Goal: Task Accomplishment & Management: Complete application form

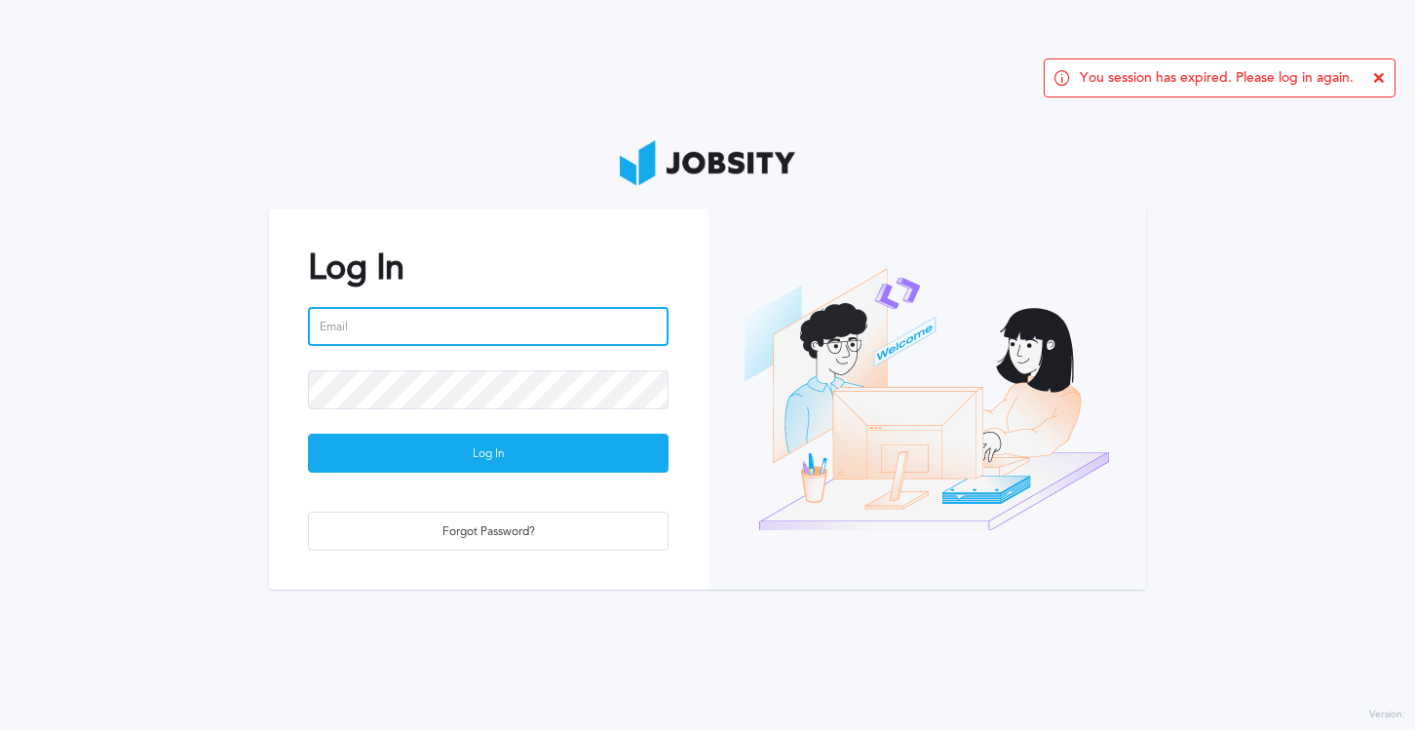
type input "[EMAIL_ADDRESS][PERSON_NAME][DOMAIN_NAME]"
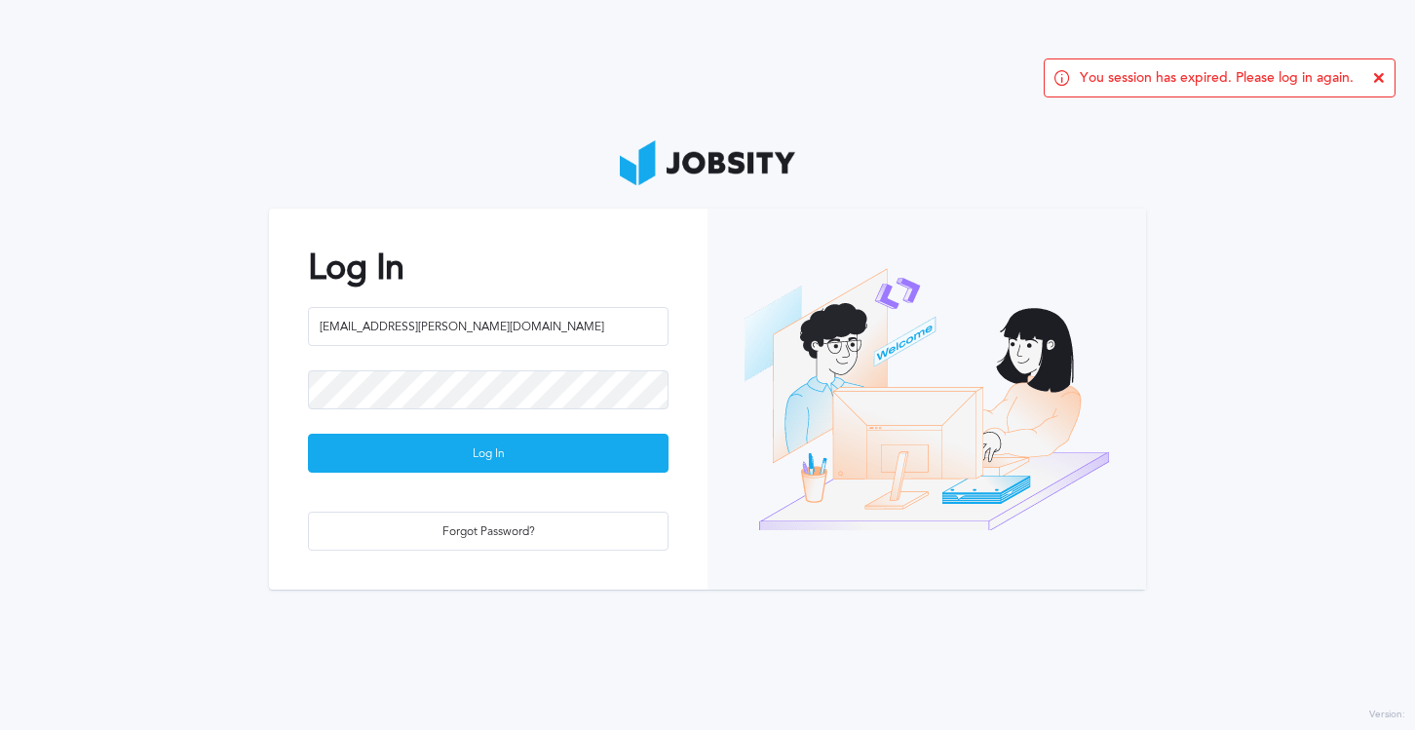
click at [437, 429] on div at bounding box center [488, 401] width 361 height 63
click at [454, 449] on div "Log In" at bounding box center [488, 454] width 359 height 39
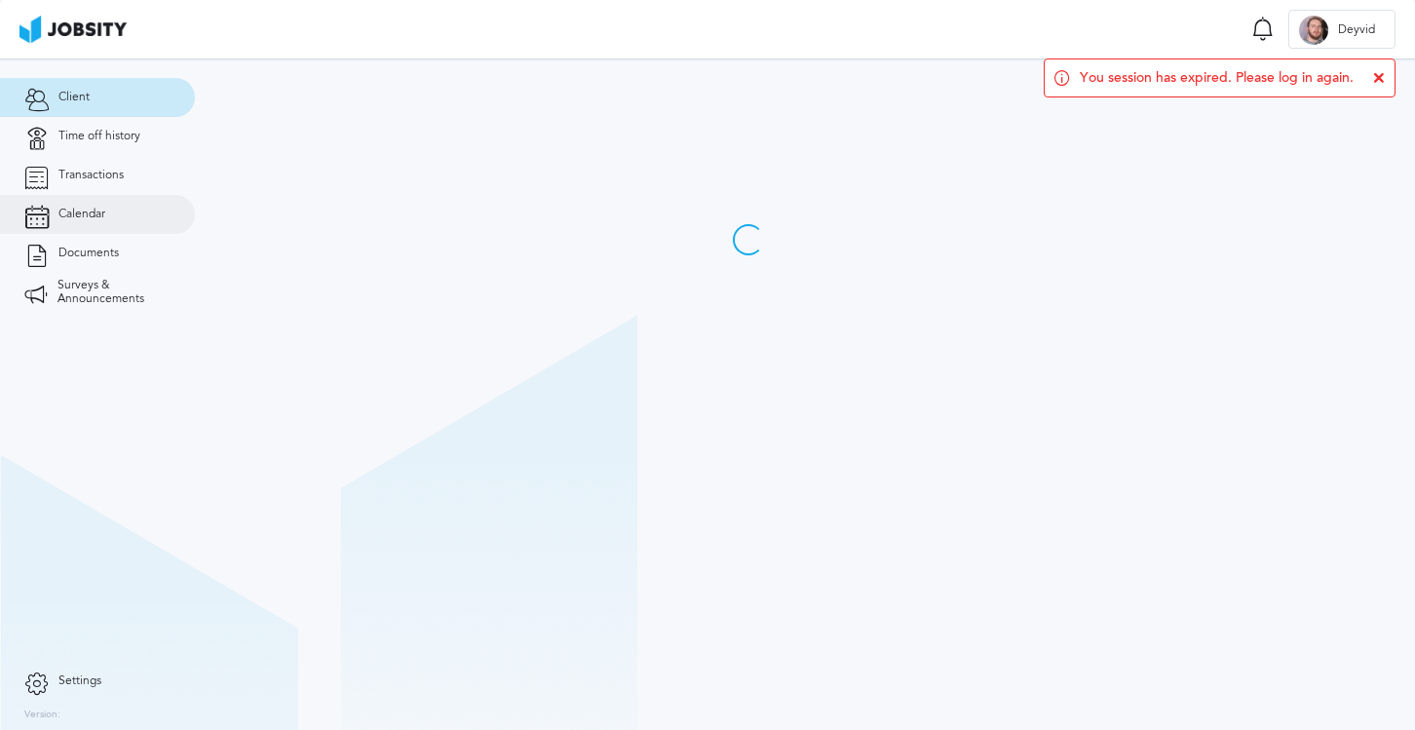
click at [115, 210] on link "Calendar" at bounding box center [97, 214] width 195 height 39
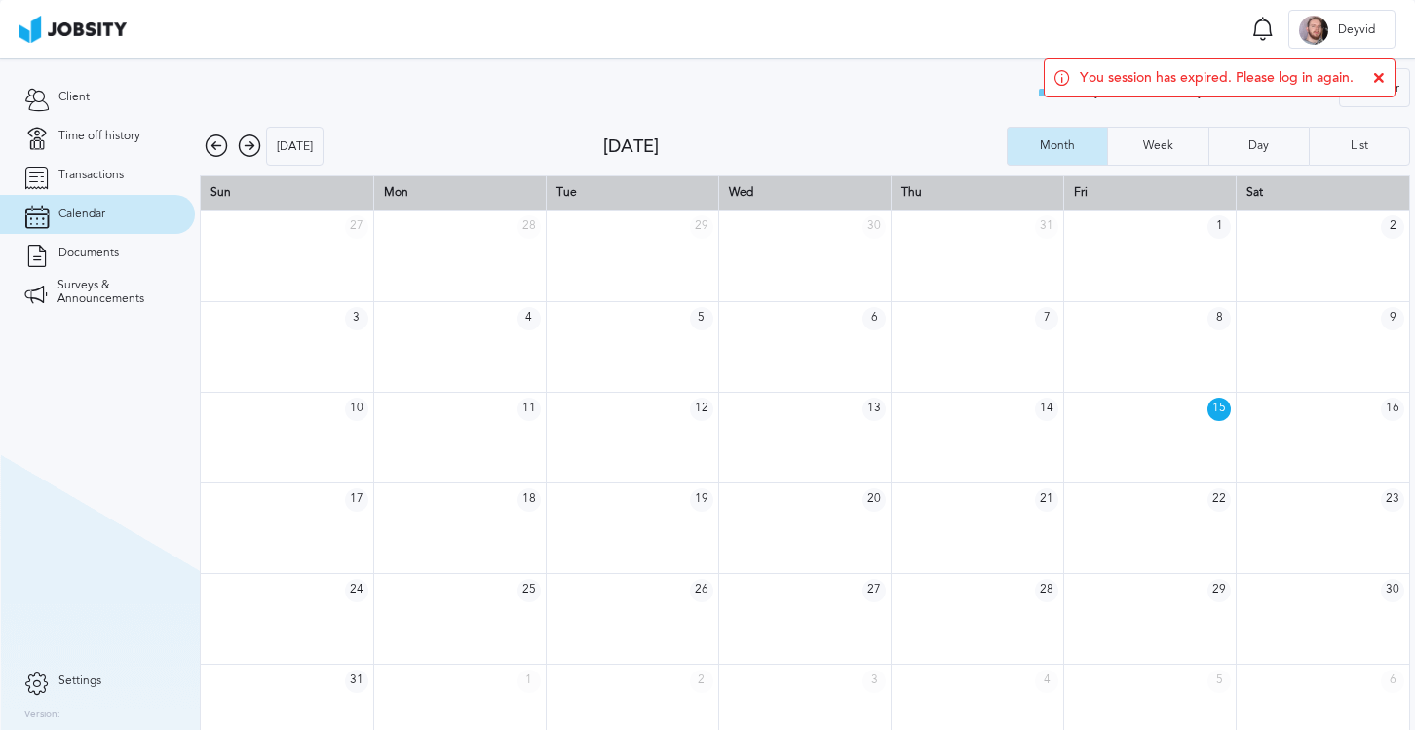
scroll to position [26, 0]
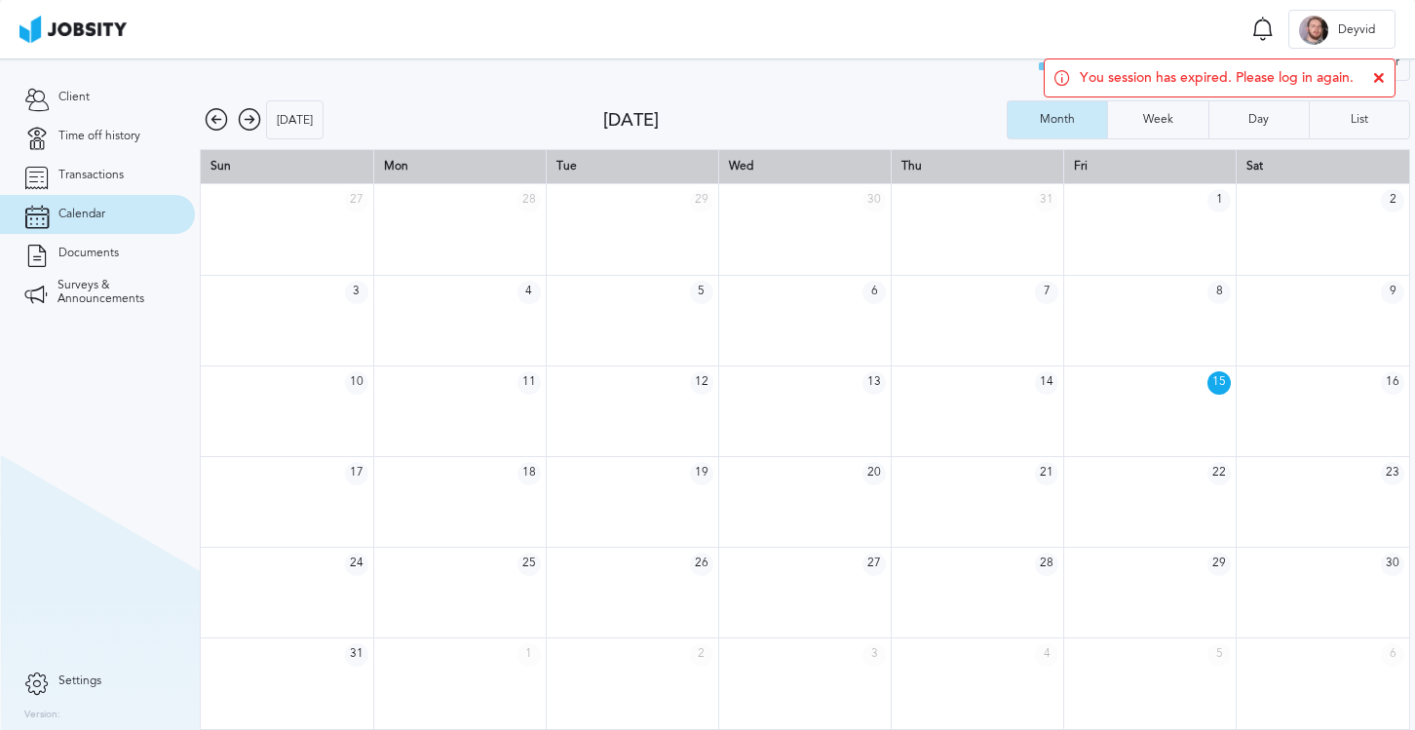
click at [458, 595] on td at bounding box center [459, 592] width 172 height 91
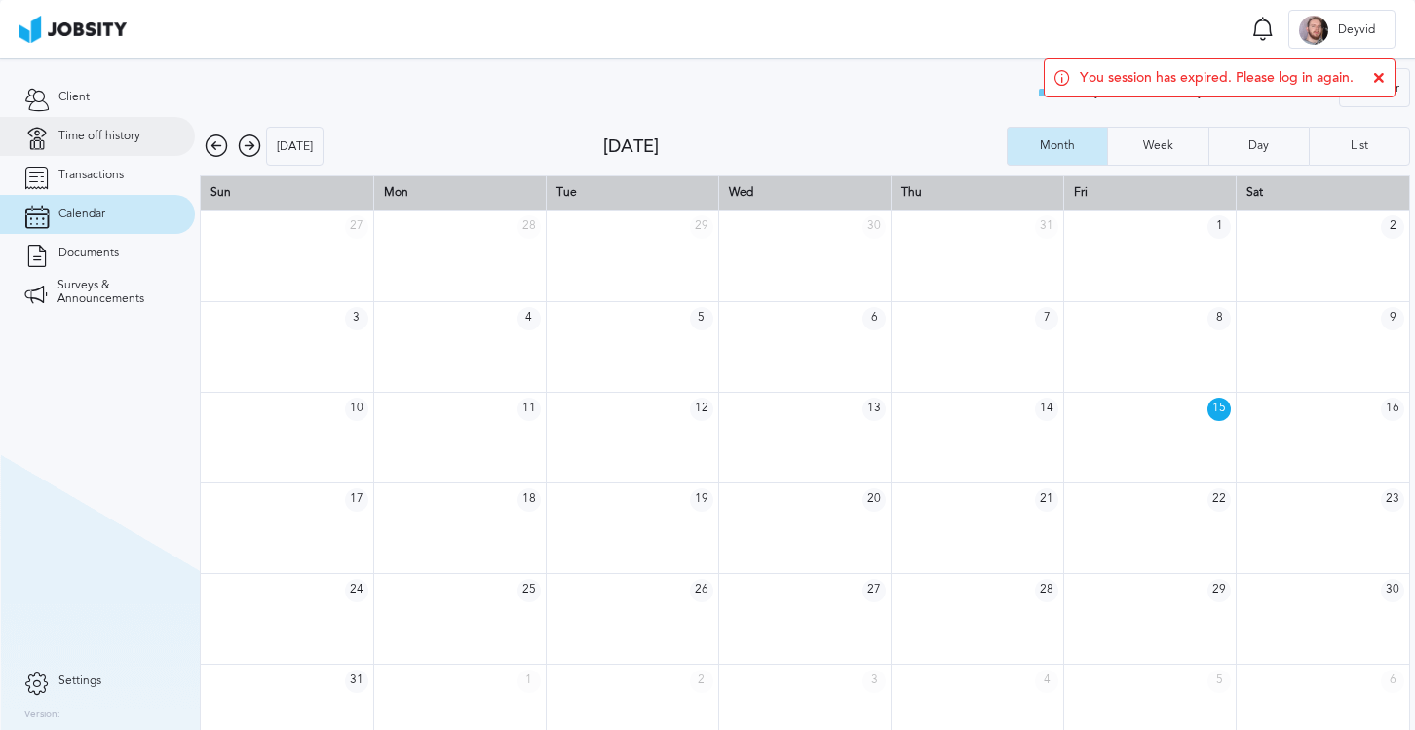
click at [92, 153] on link "Time off history" at bounding box center [97, 136] width 195 height 39
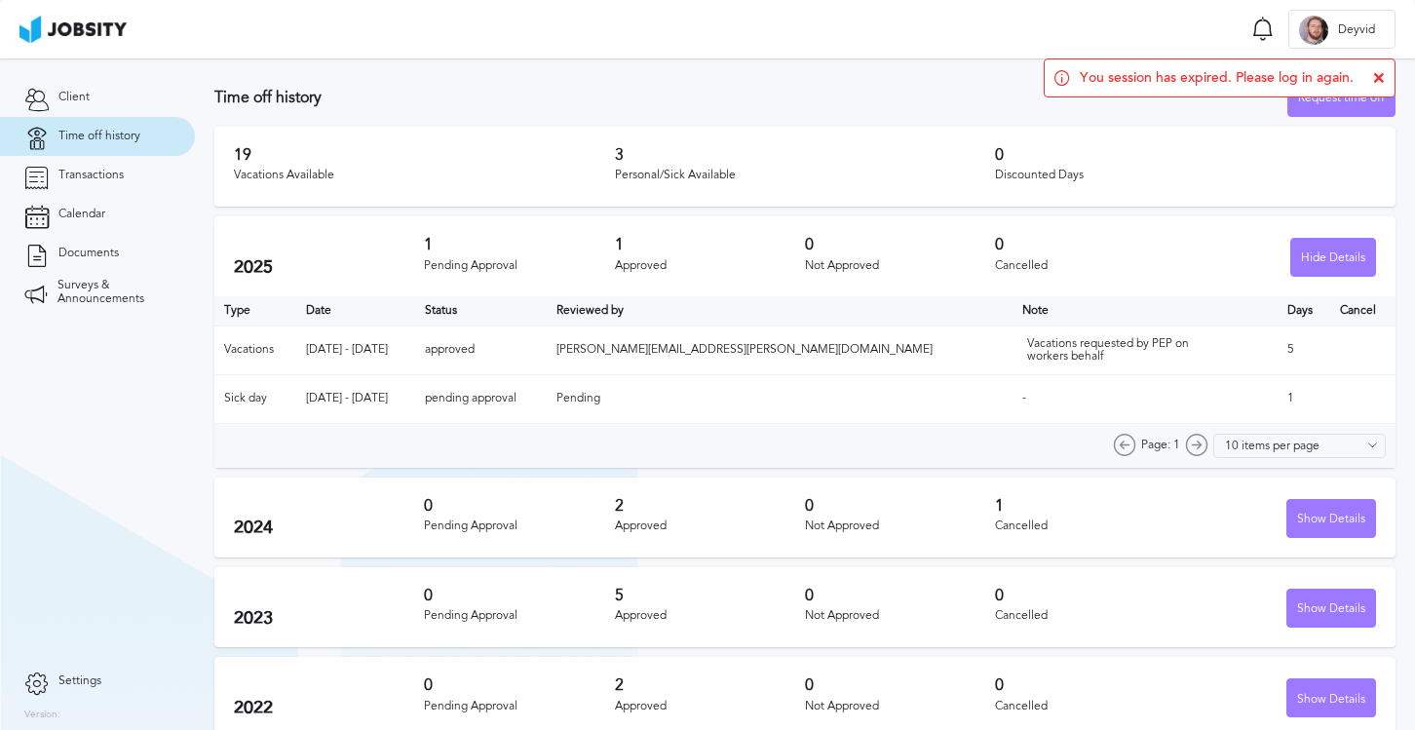
click at [1380, 74] on icon at bounding box center [1379, 78] width 12 height 12
click at [1306, 97] on div "Request time off" at bounding box center [1341, 98] width 106 height 39
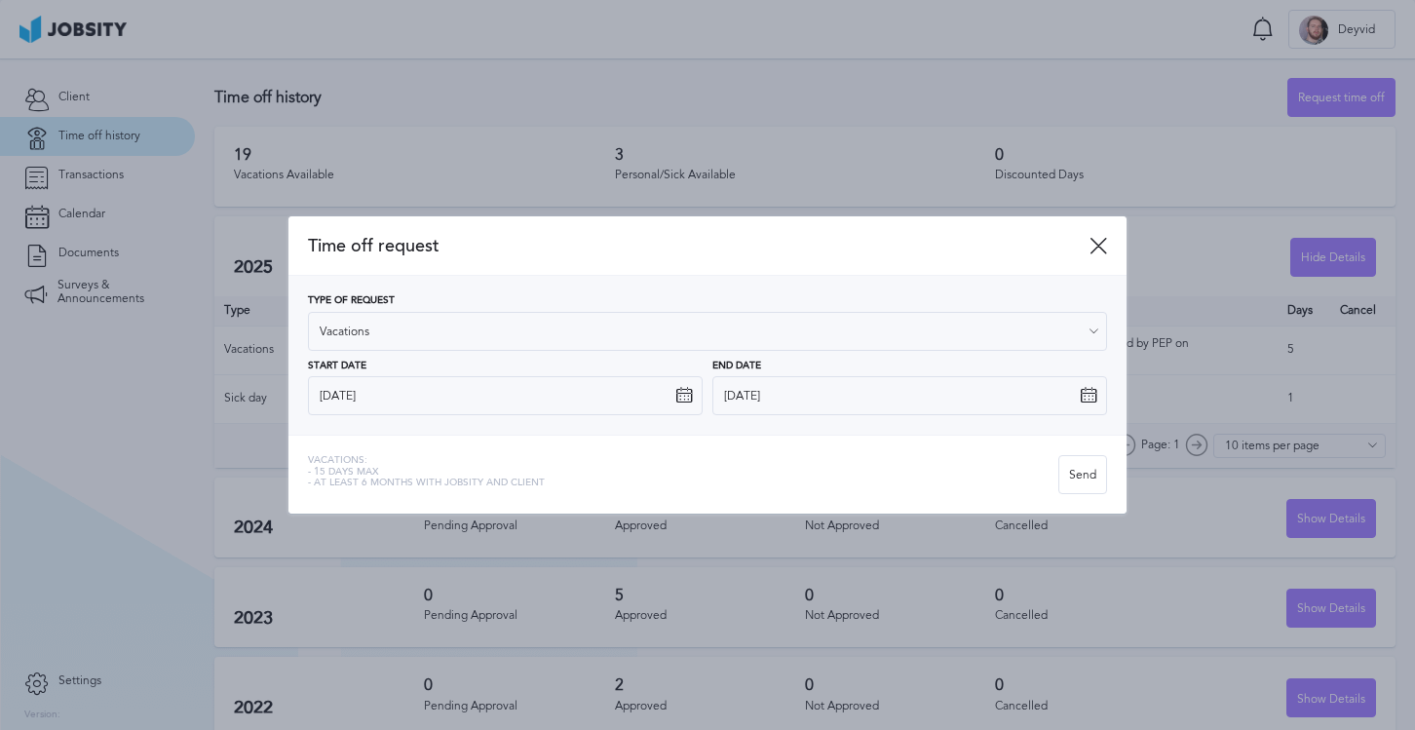
click at [685, 401] on icon at bounding box center [684, 396] width 18 height 18
click at [676, 395] on icon at bounding box center [684, 396] width 18 height 18
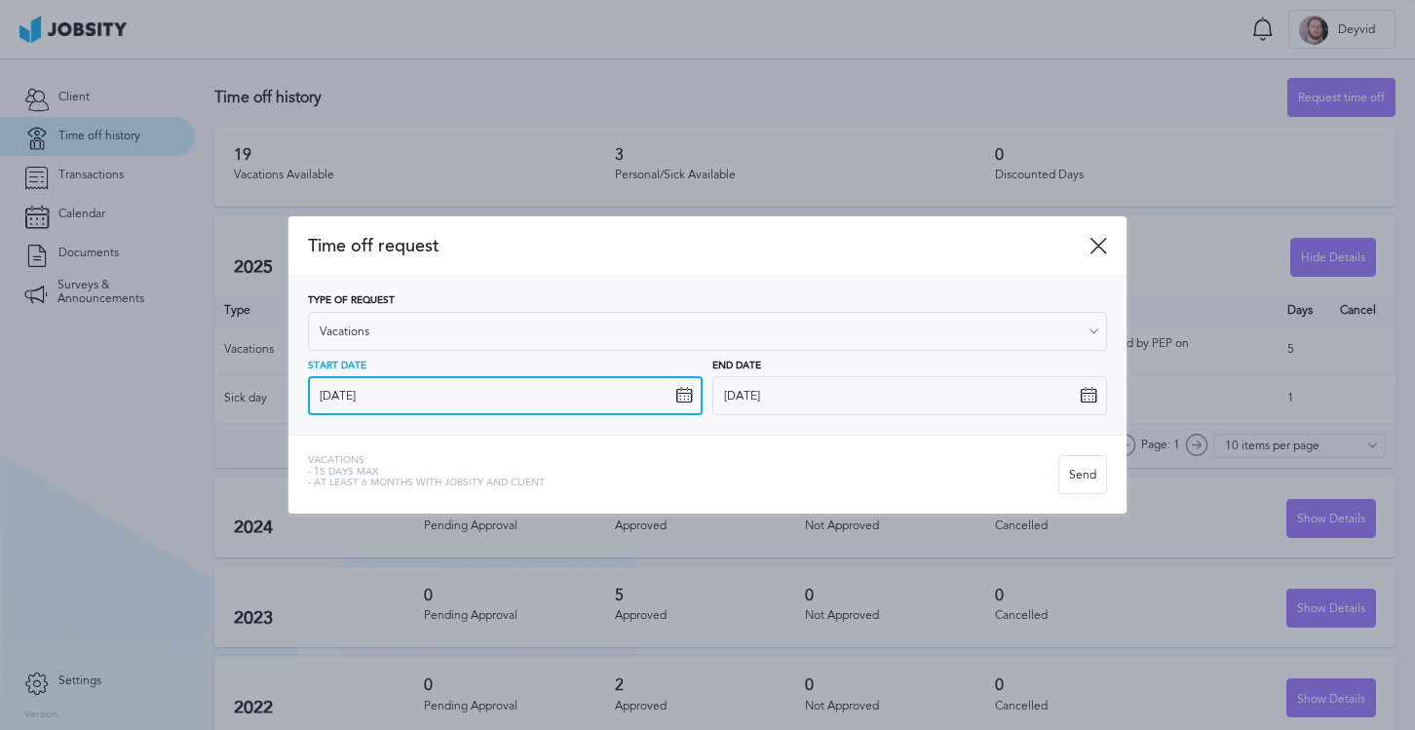
click at [600, 401] on input "[DATE]" at bounding box center [505, 395] width 395 height 39
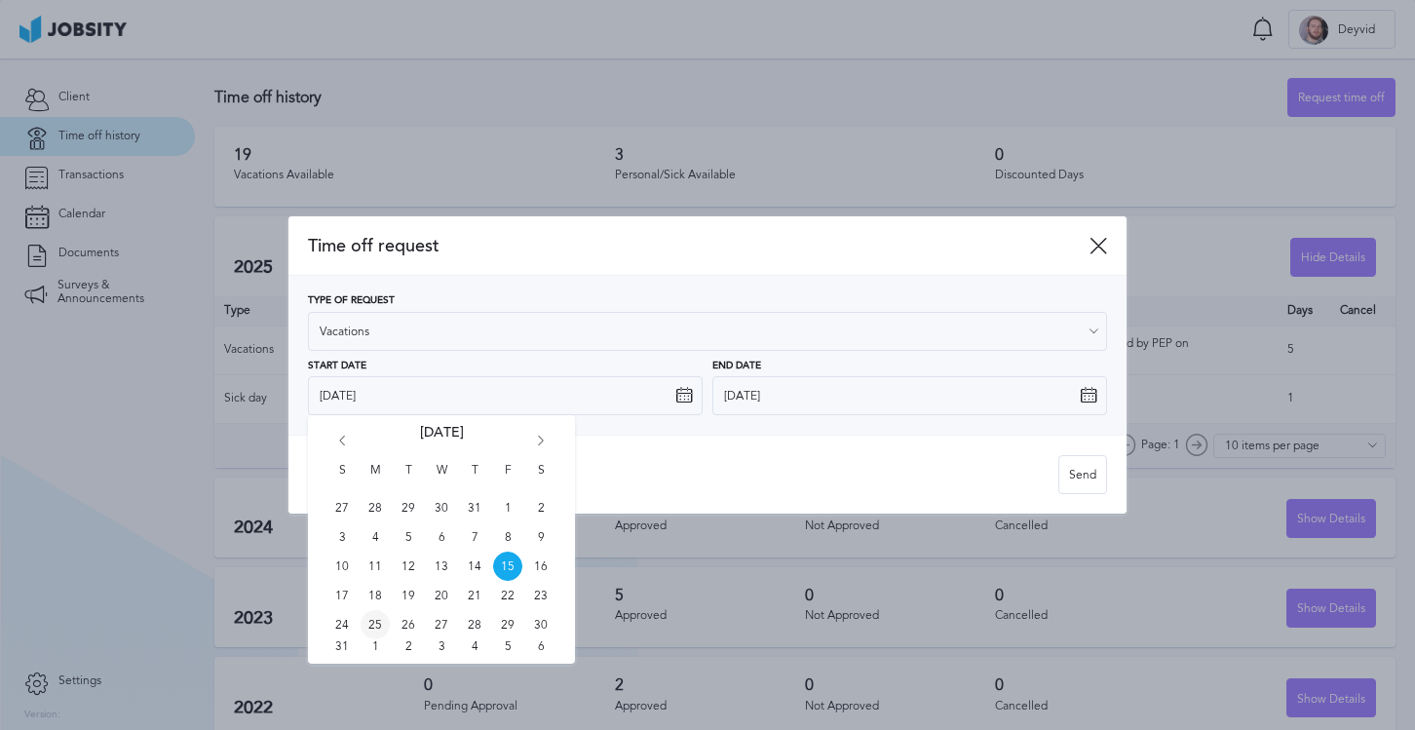
click at [376, 630] on span "25" at bounding box center [375, 624] width 29 height 29
type input "[DATE]"
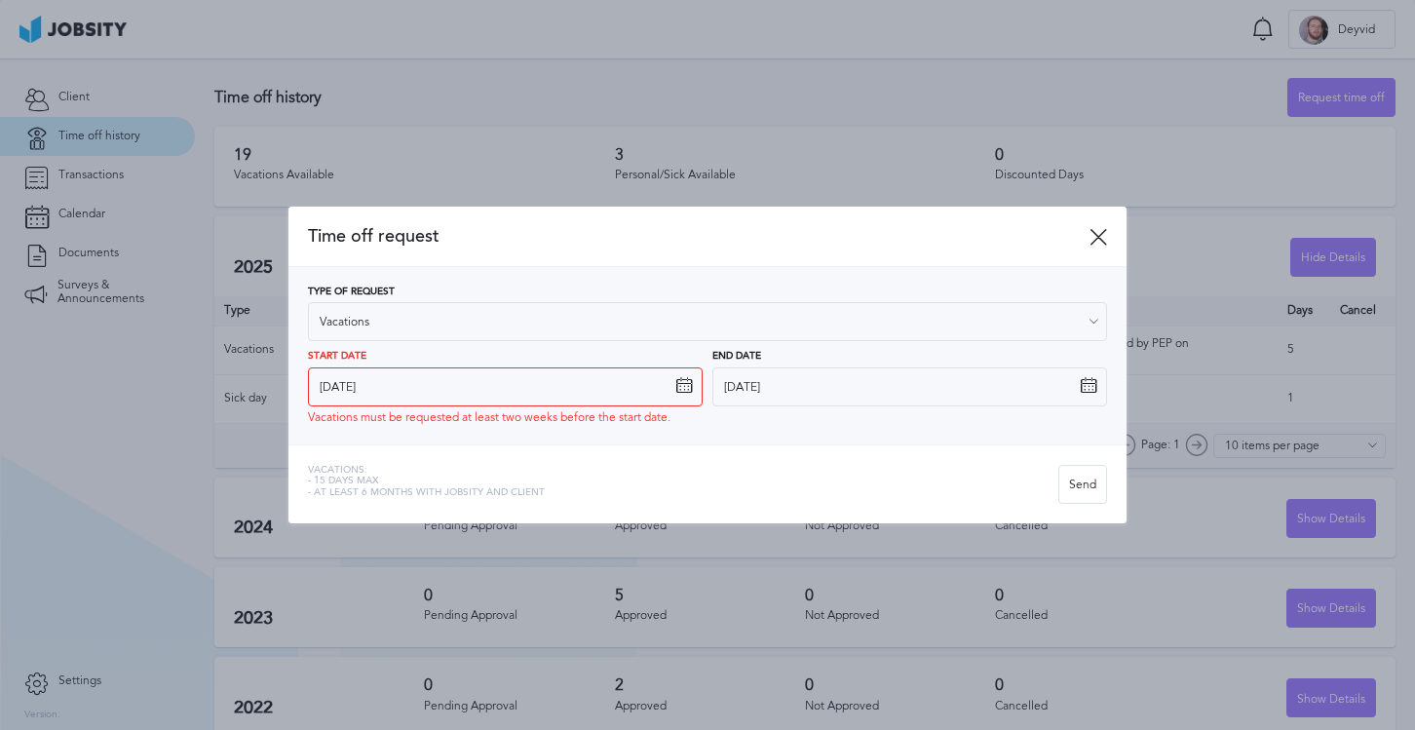
click at [1080, 381] on icon at bounding box center [1089, 386] width 18 height 18
click at [1088, 384] on icon at bounding box center [1089, 386] width 18 height 18
click at [863, 397] on input "[DATE]" at bounding box center [909, 386] width 395 height 39
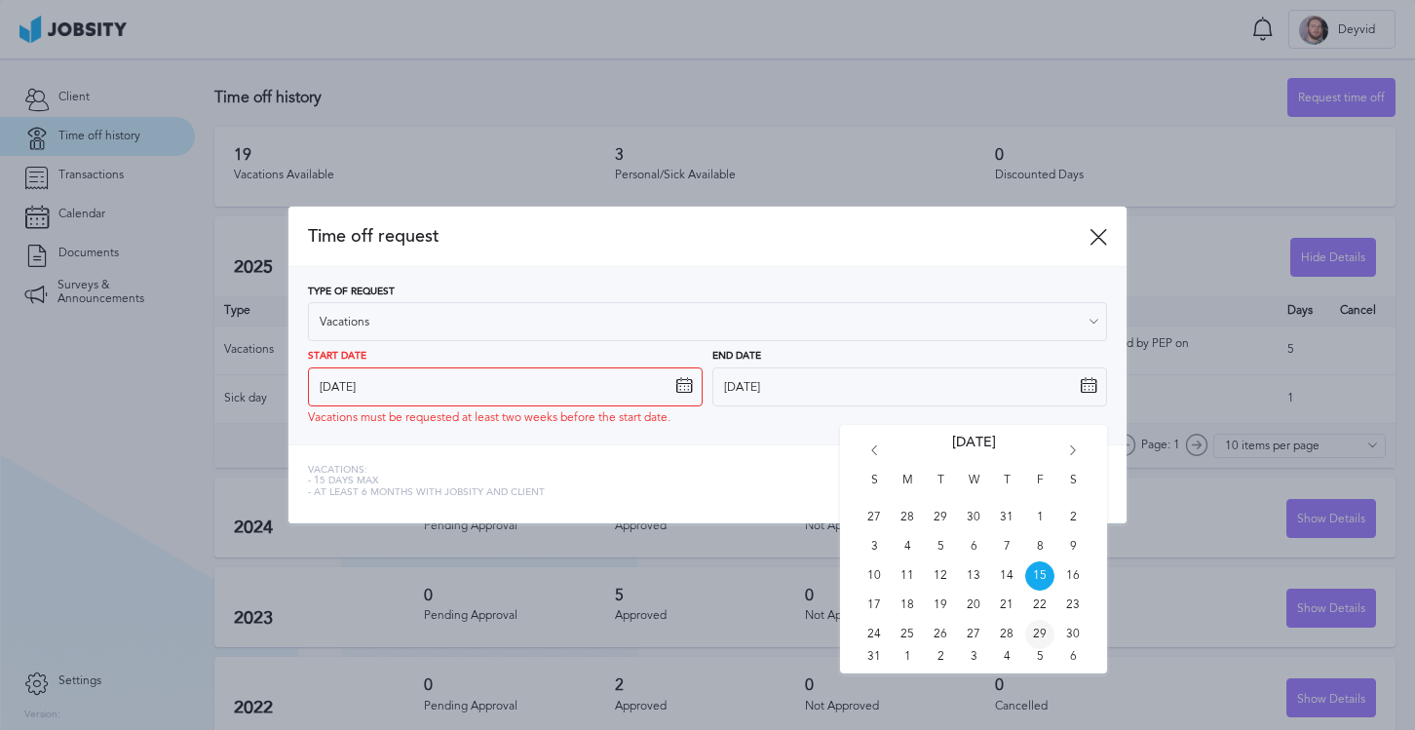
click at [1041, 631] on span "29" at bounding box center [1039, 634] width 29 height 29
type input "[DATE]"
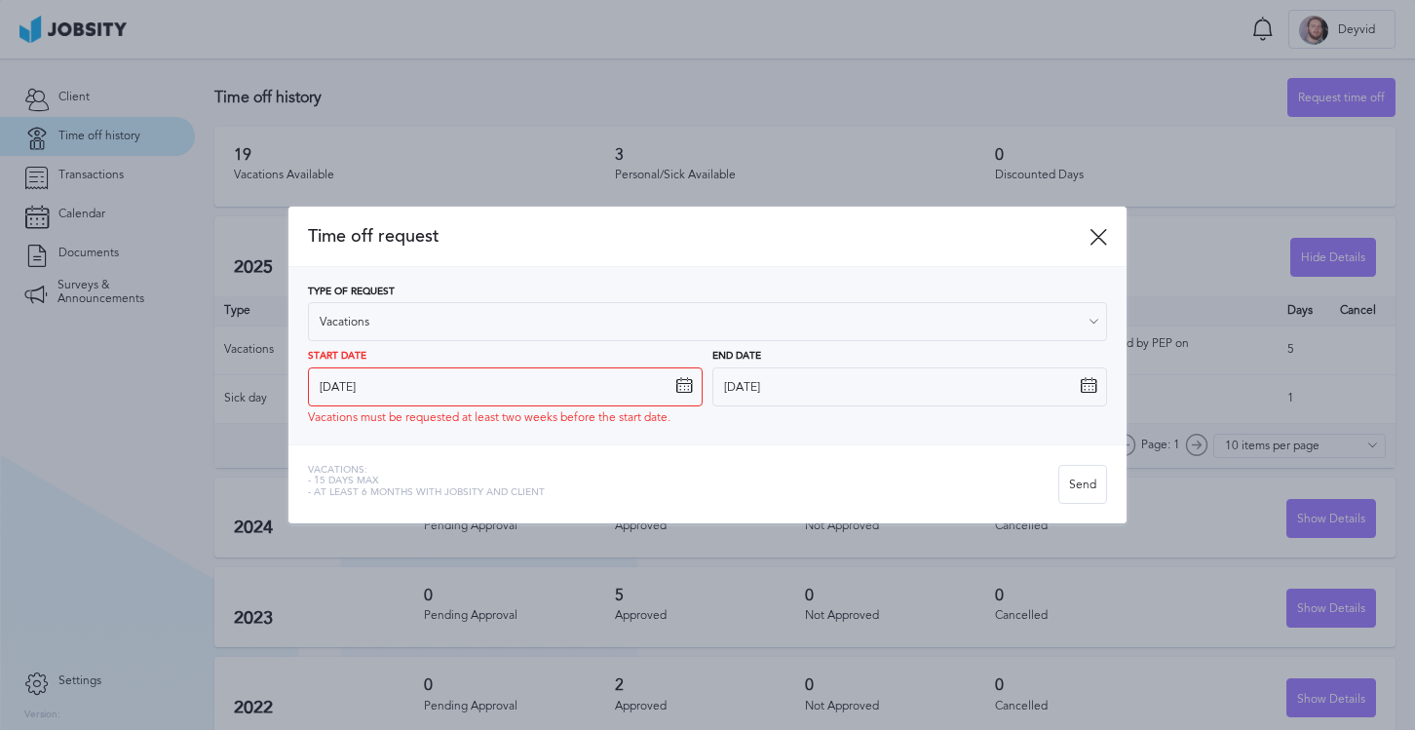
click at [904, 493] on div "Vacations: - 15 days max - At least 6 months with jobsity and client" at bounding box center [683, 484] width 750 height 39
click at [1068, 496] on div "Send" at bounding box center [1082, 485] width 47 height 39
click at [1083, 496] on div "Send" at bounding box center [1082, 485] width 47 height 39
click at [1089, 232] on icon at bounding box center [1098, 237] width 18 height 18
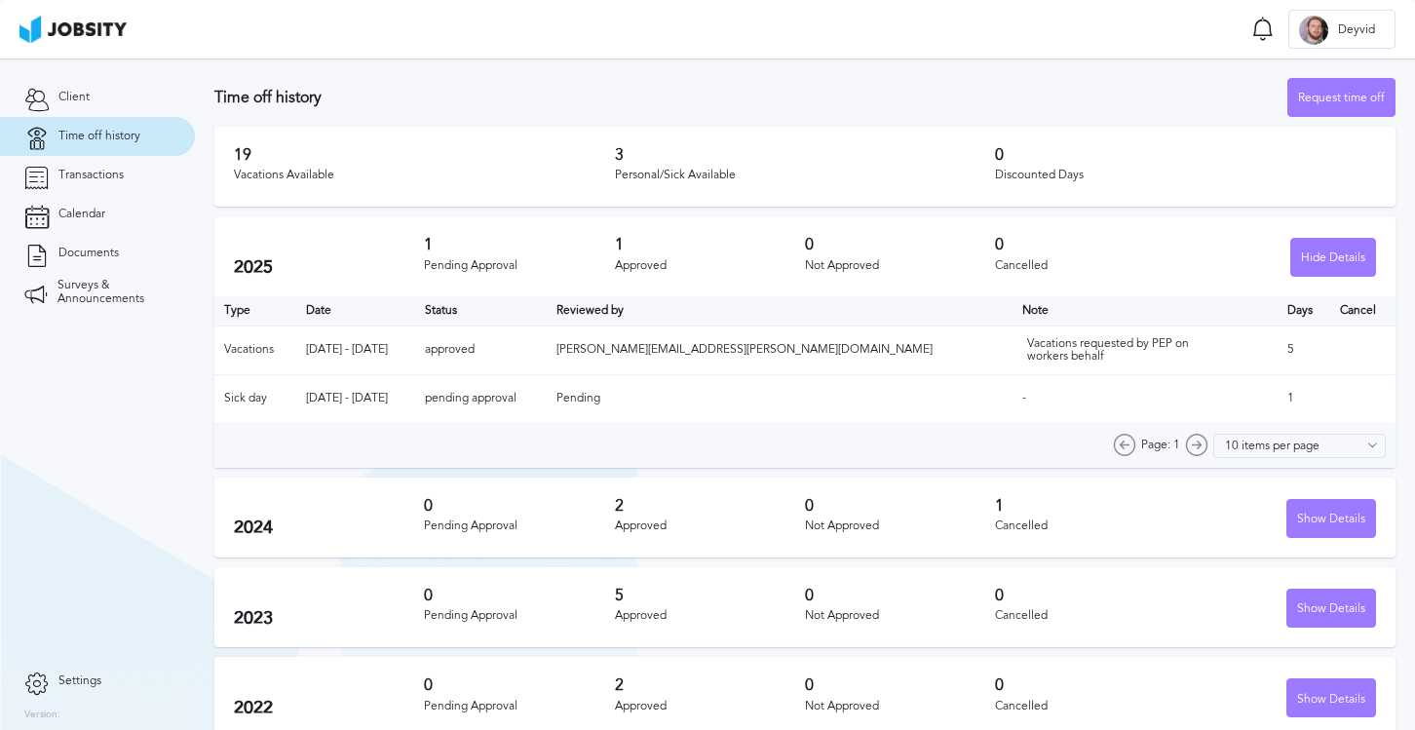
scroll to position [17, 0]
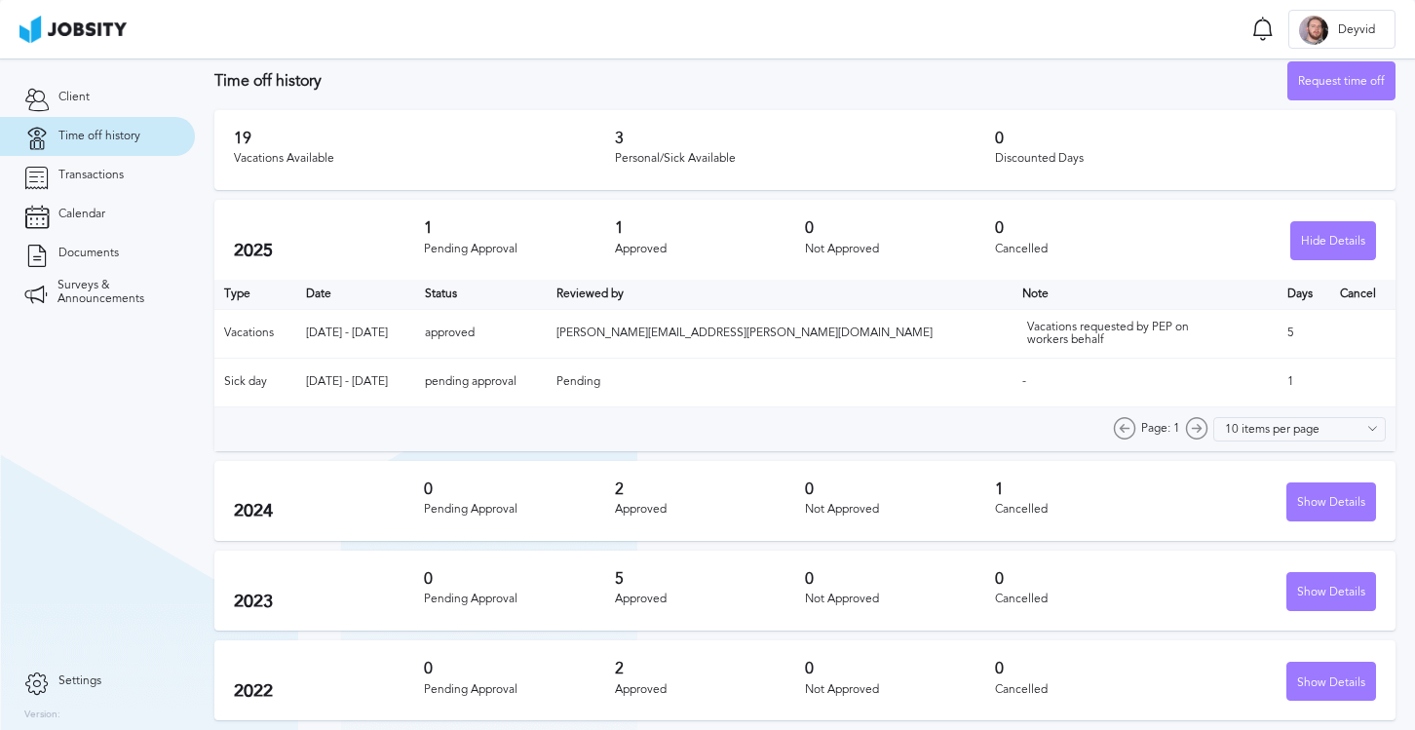
click at [1180, 28] on section "Time off Notifications Mark all as seen Your Vacations Time Off has been approv…" at bounding box center [707, 29] width 1415 height 58
click at [236, 421] on div "Page: 1 10 items per page 5 items per page 10 items per page 15 items per page …" at bounding box center [804, 429] width 1181 height 44
